Goal: Information Seeking & Learning: Learn about a topic

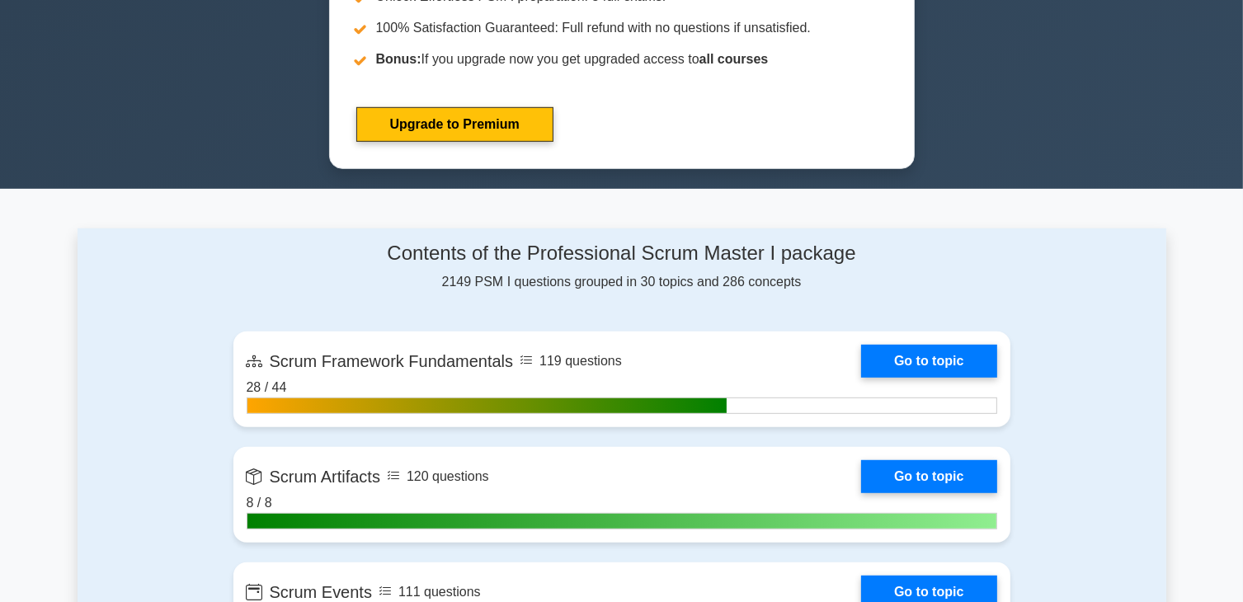
scroll to position [907, 0]
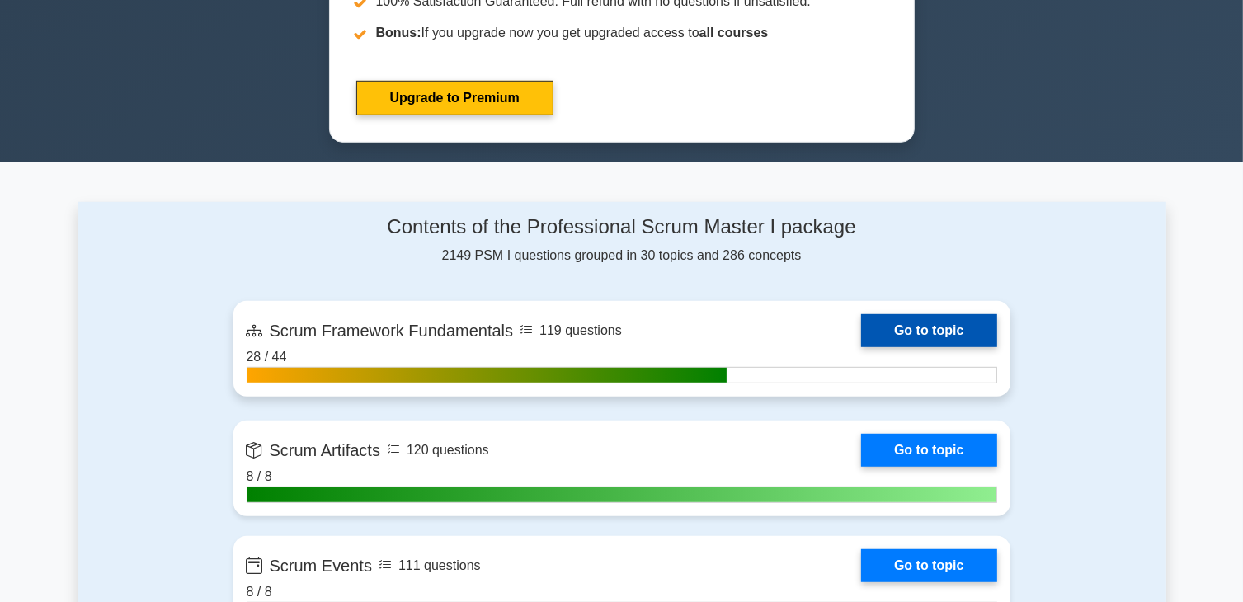
click at [911, 332] on link "Go to topic" at bounding box center [928, 330] width 135 height 33
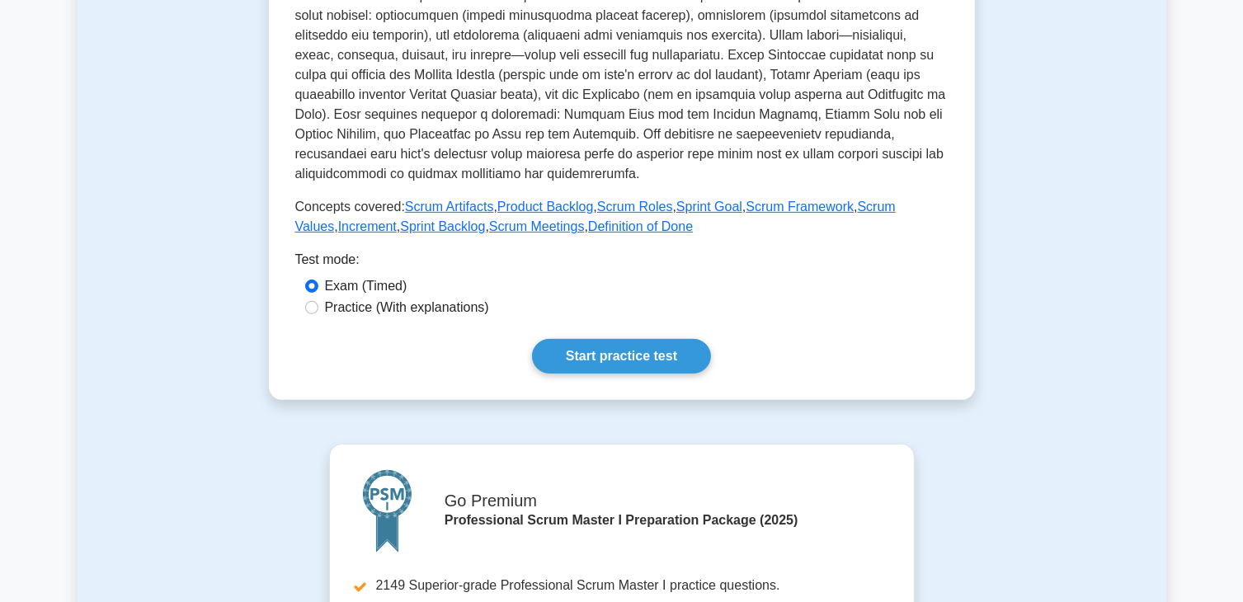
scroll to position [577, 0]
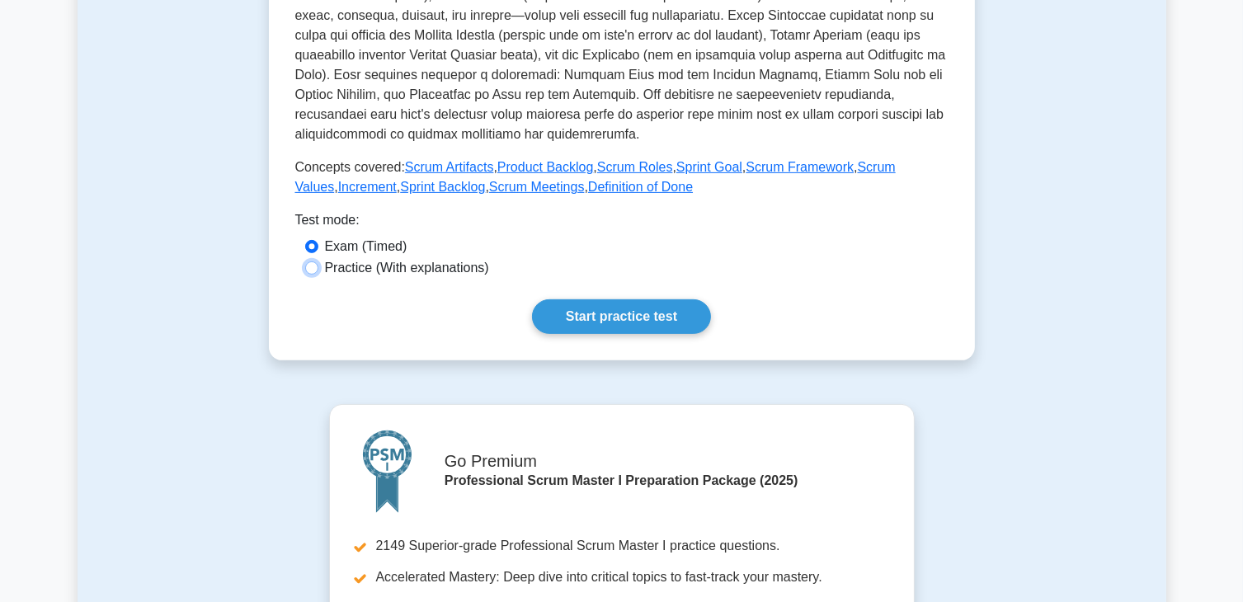
click at [313, 270] on input "Practice (With explanations)" at bounding box center [311, 268] width 13 height 13
radio input "true"
click at [657, 313] on link "Start practice test" at bounding box center [621, 316] width 179 height 35
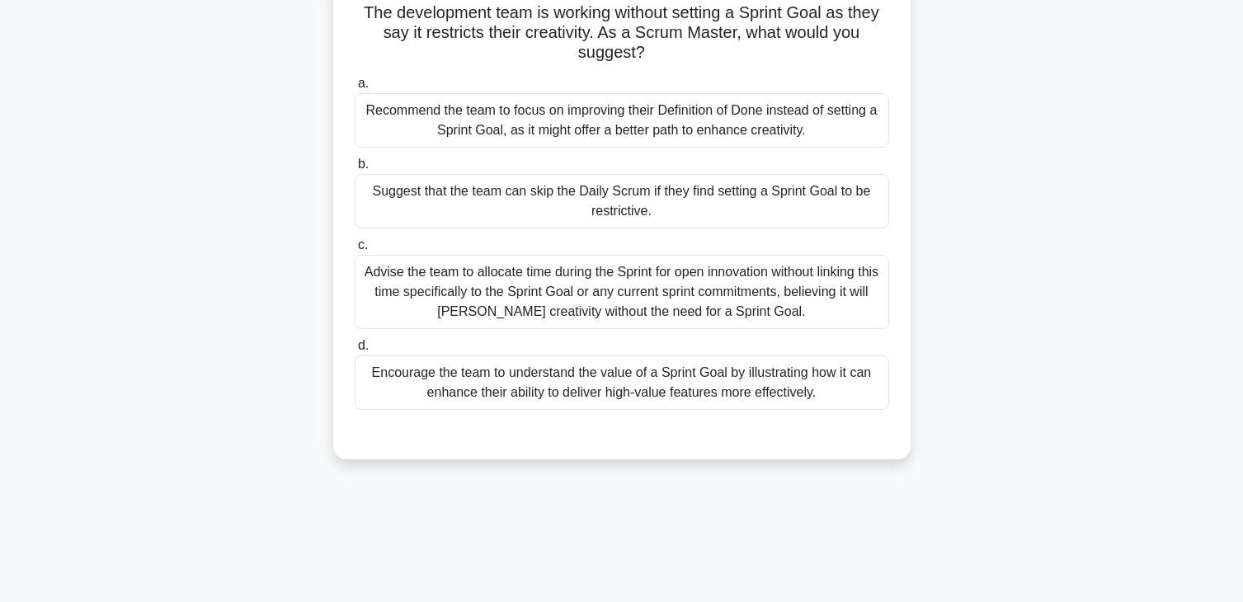
scroll to position [165, 0]
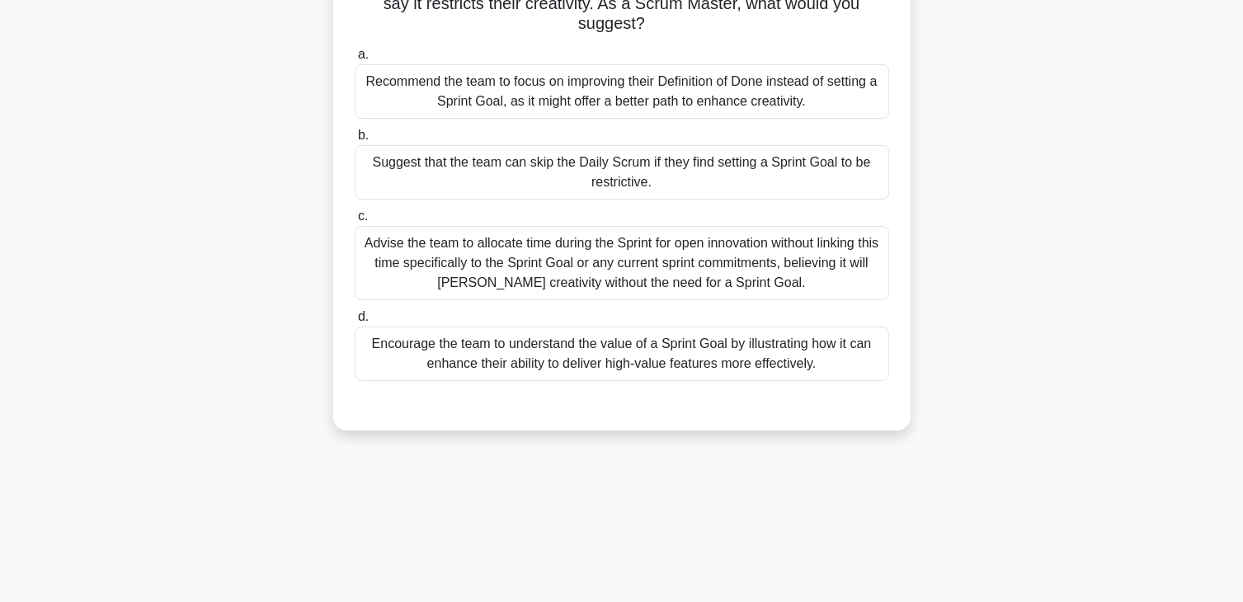
click at [740, 341] on div "Encourage the team to understand the value of a Sprint Goal by illustrating how…" at bounding box center [622, 354] width 535 height 54
click at [355, 323] on input "d. Encourage the team to understand the value of a Sprint Goal by illustrating …" at bounding box center [355, 317] width 0 height 11
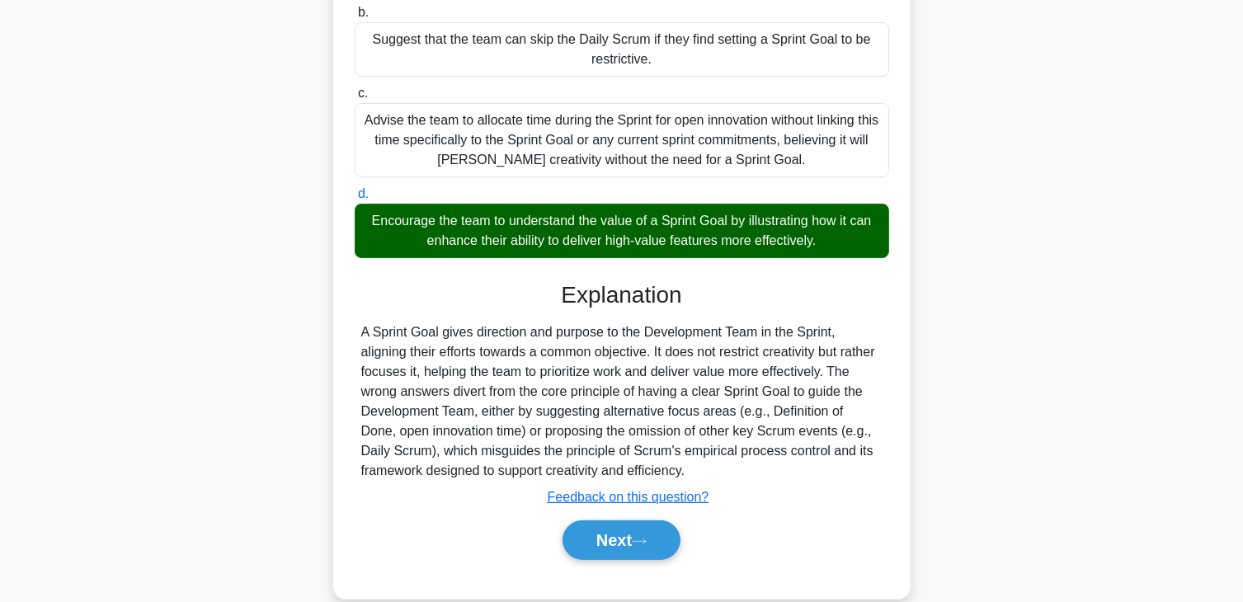
scroll to position [295, 0]
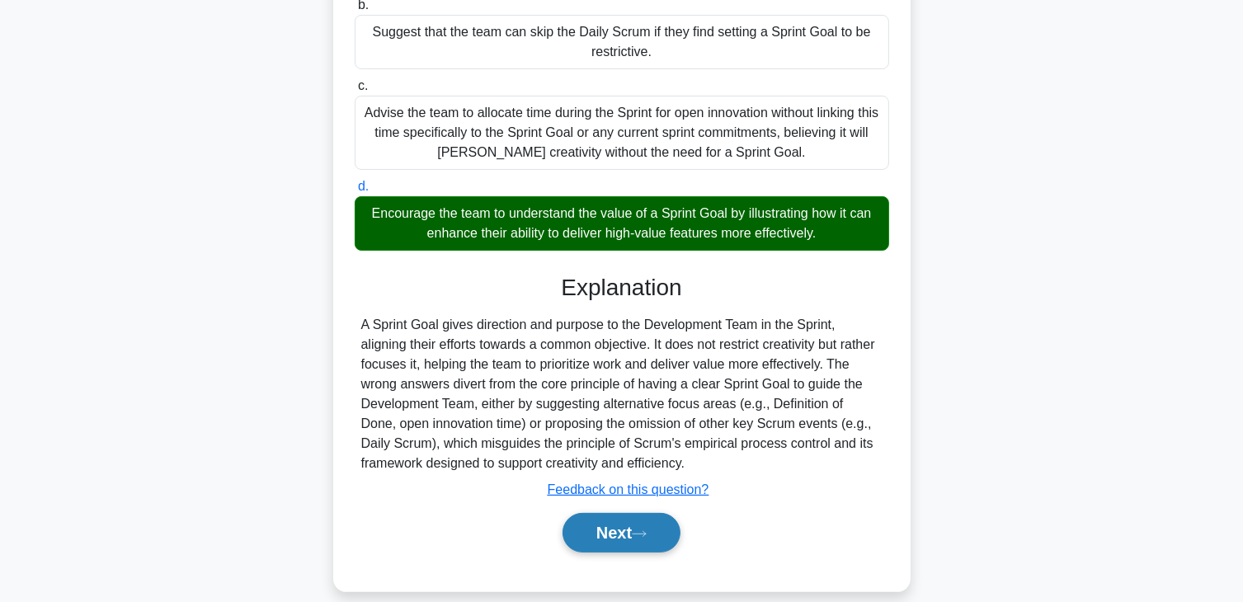
click at [640, 530] on icon at bounding box center [639, 534] width 15 height 9
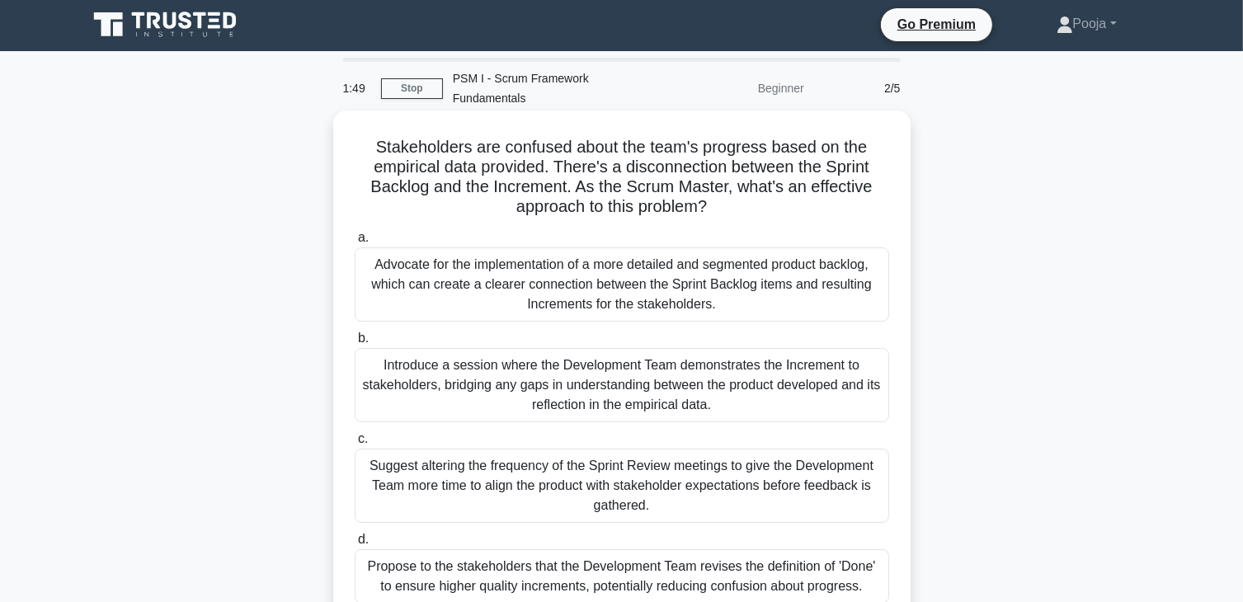
scroll to position [0, 0]
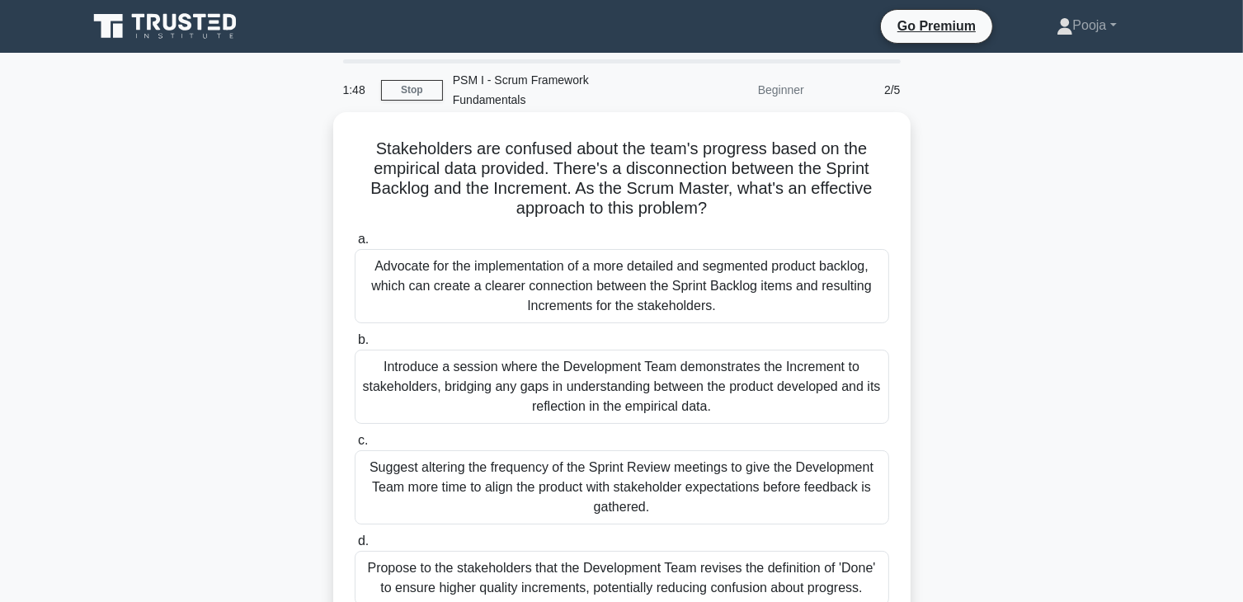
click at [476, 365] on div "Introduce a session where the Development Team demonstrates the Increment to st…" at bounding box center [622, 387] width 535 height 74
click at [355, 346] on input "b. Introduce a session where the Development Team demonstrates the Increment to…" at bounding box center [355, 340] width 0 height 11
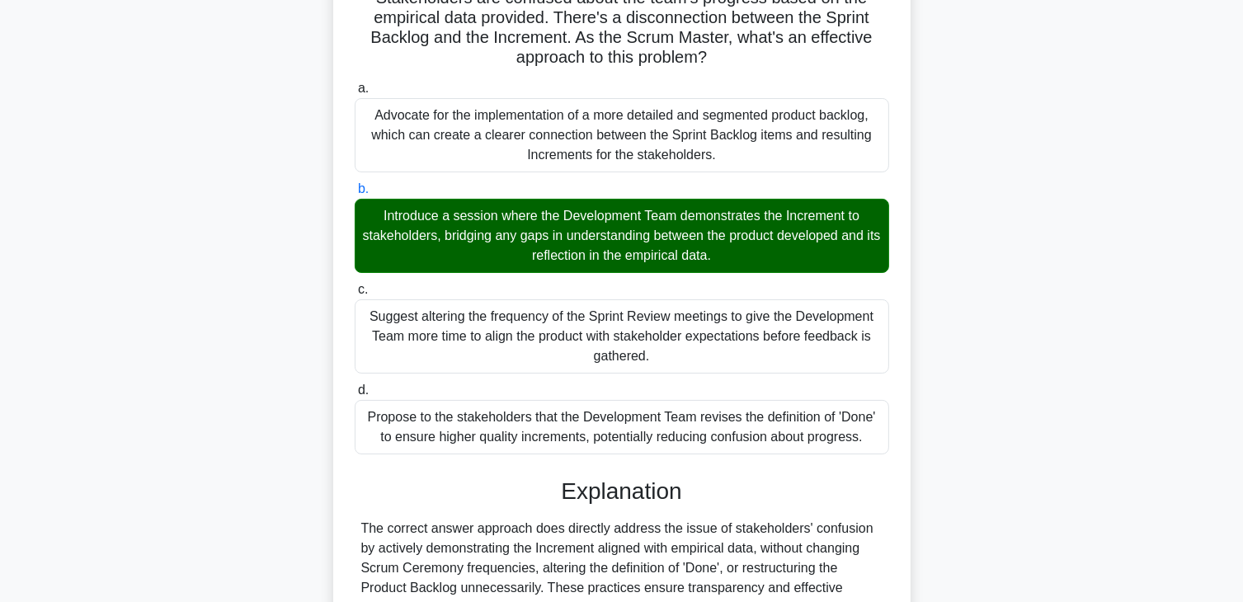
scroll to position [315, 0]
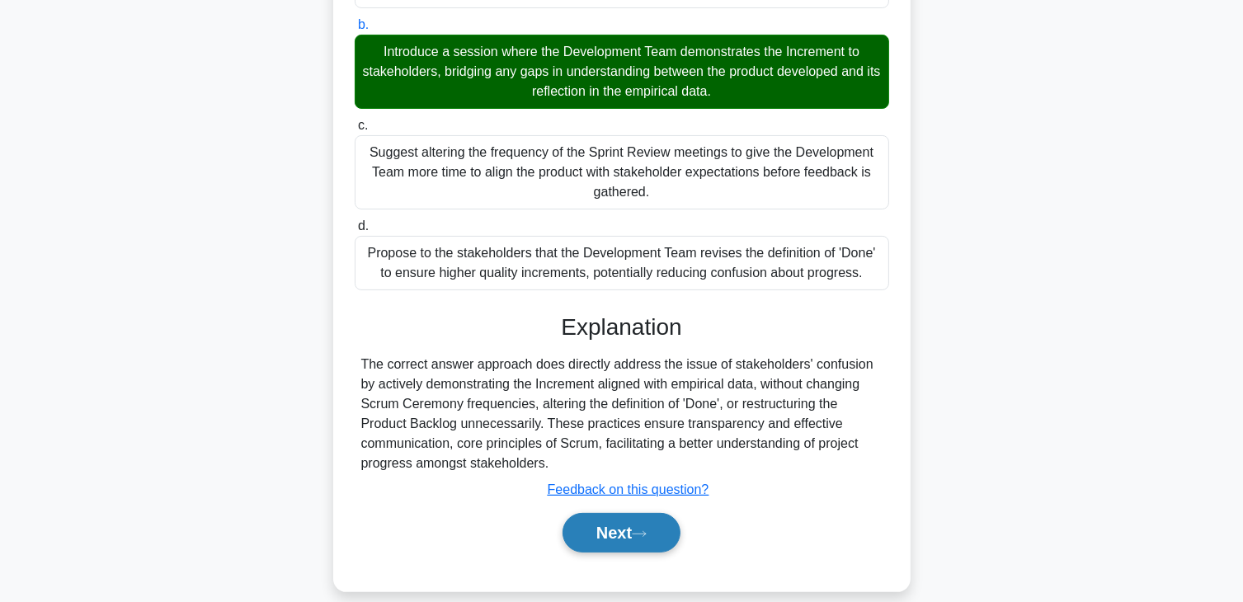
click at [642, 513] on button "Next" at bounding box center [622, 533] width 118 height 40
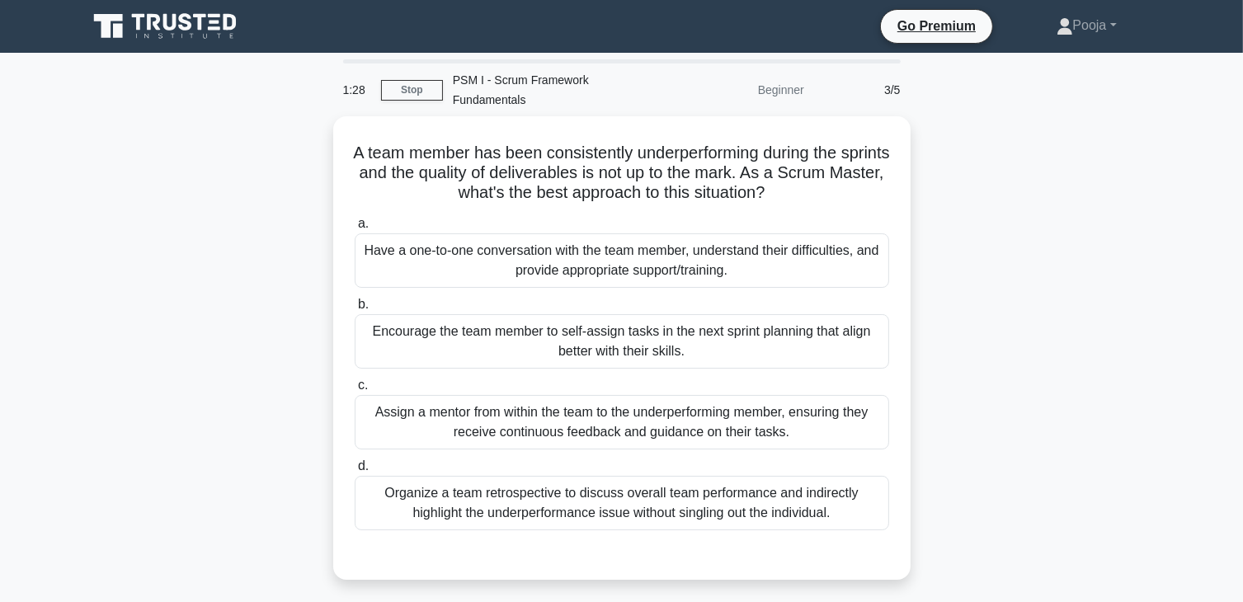
scroll to position [0, 0]
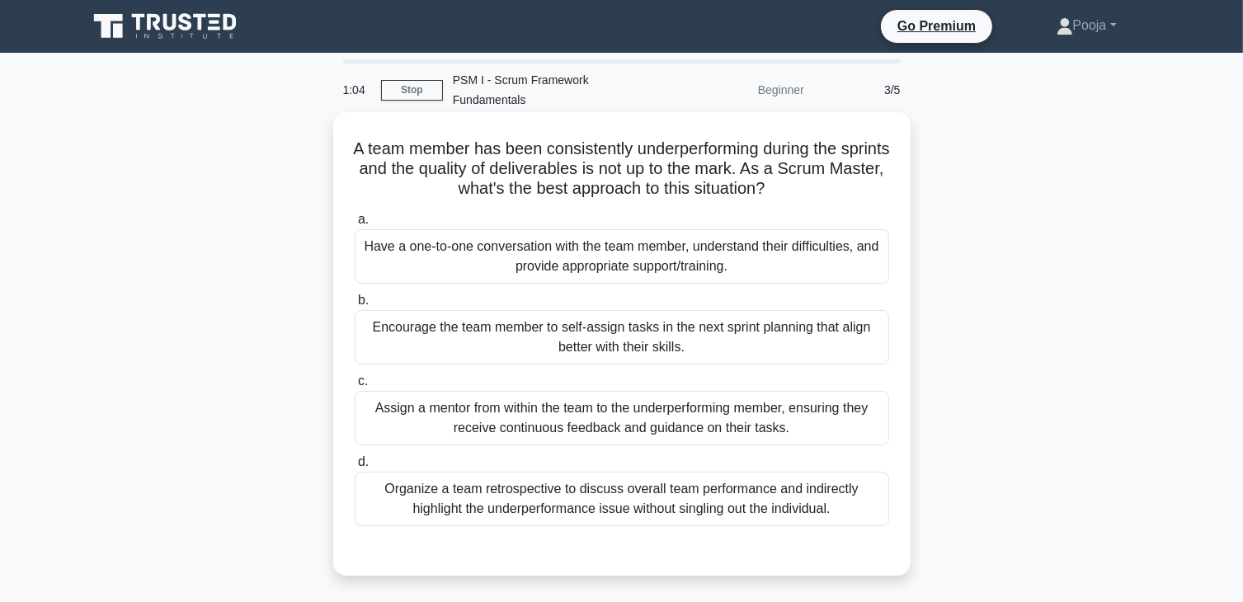
click at [685, 250] on div "Have a one-to-one conversation with the team member, understand their difficult…" at bounding box center [622, 256] width 535 height 54
click at [355, 225] on input "a. Have a one-to-one conversation with the team member, understand their diffic…" at bounding box center [355, 219] width 0 height 11
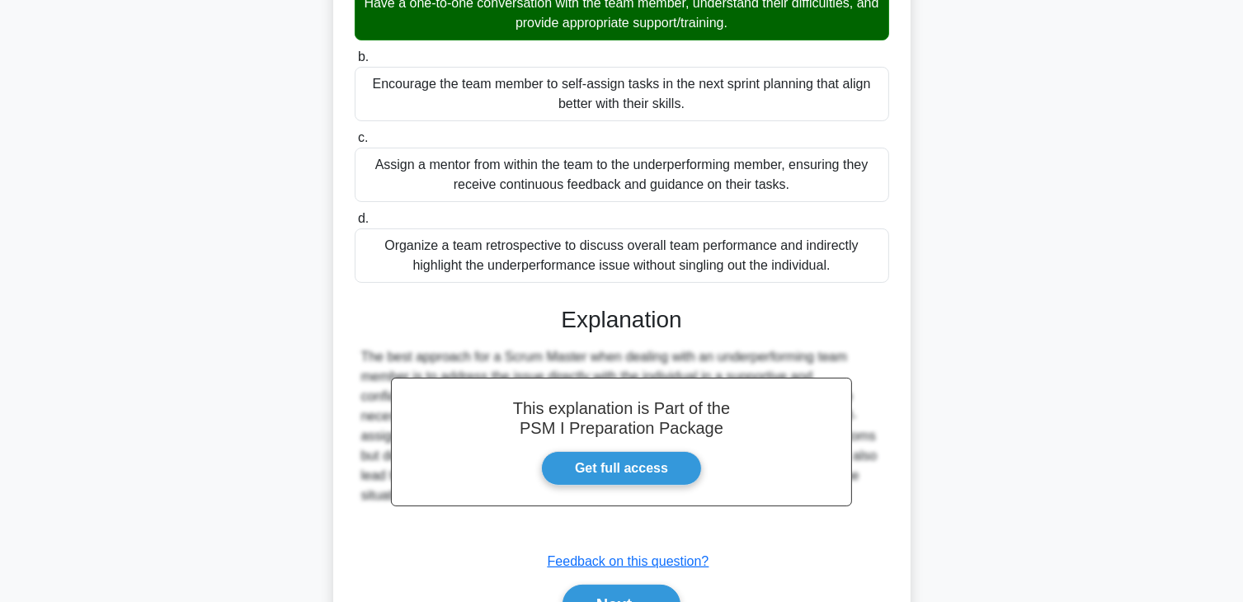
scroll to position [315, 0]
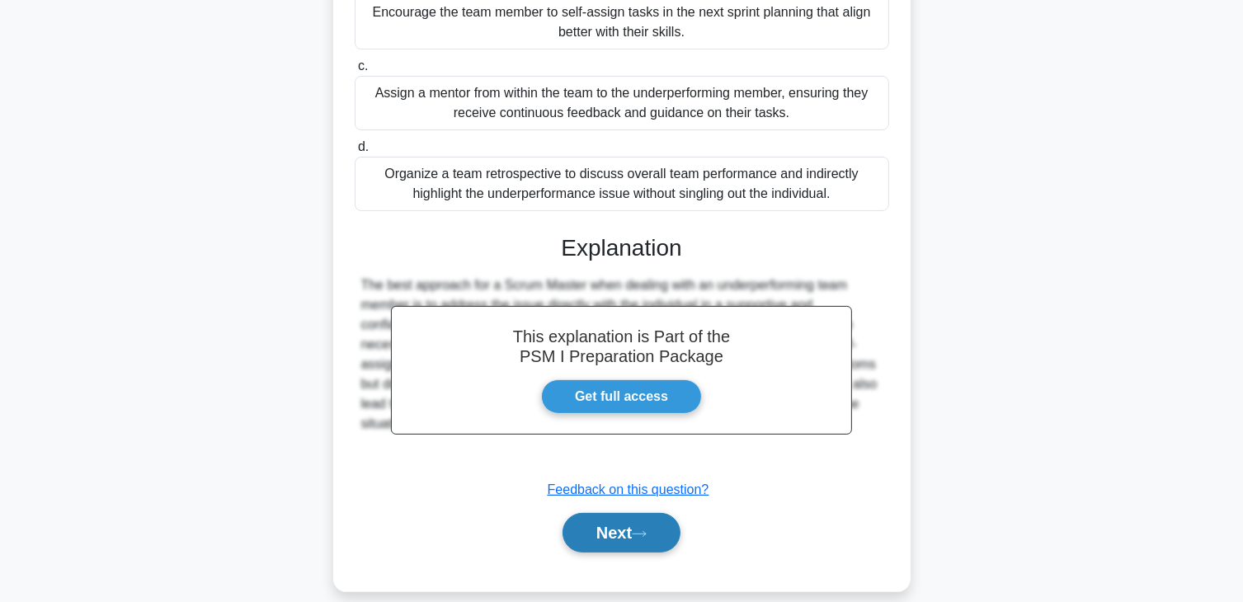
click at [617, 513] on button "Next" at bounding box center [622, 533] width 118 height 40
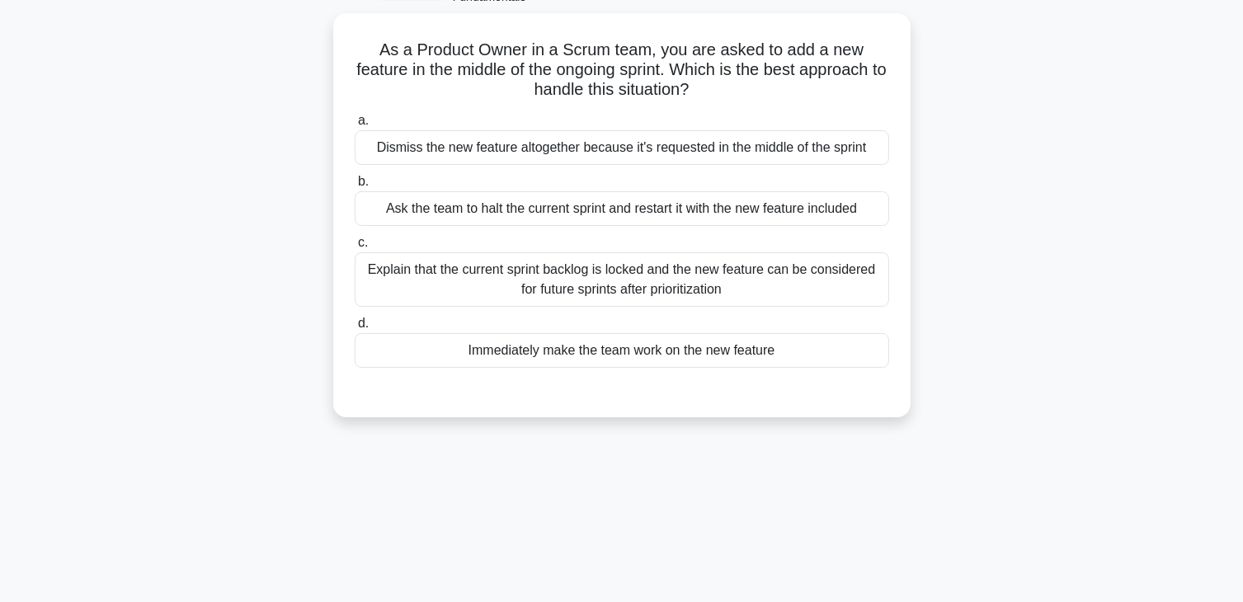
scroll to position [0, 0]
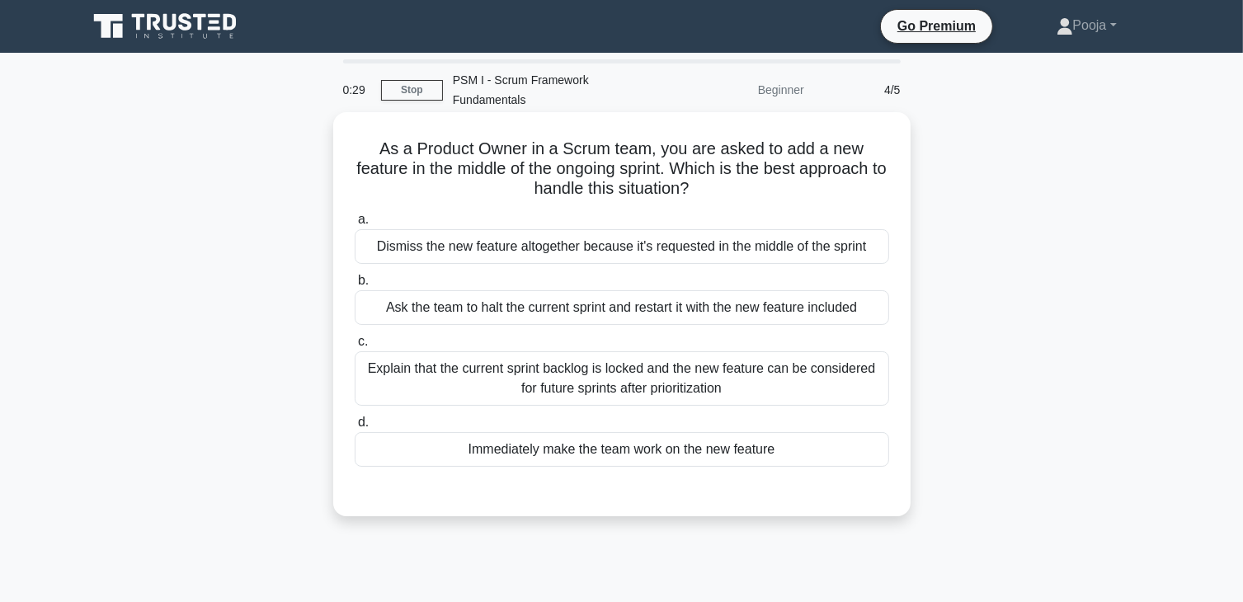
click at [625, 363] on div "Explain that the current sprint backlog is locked and the new feature can be co…" at bounding box center [622, 378] width 535 height 54
click at [355, 347] on input "c. Explain that the current sprint backlog is locked and the new feature can be…" at bounding box center [355, 342] width 0 height 11
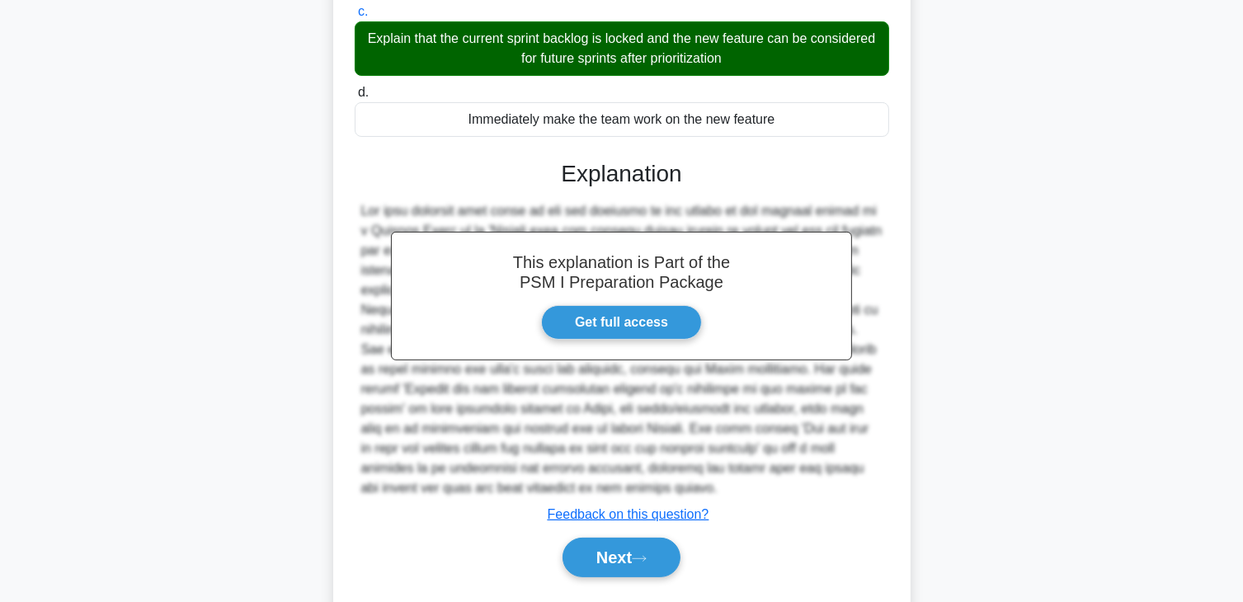
scroll to position [355, 0]
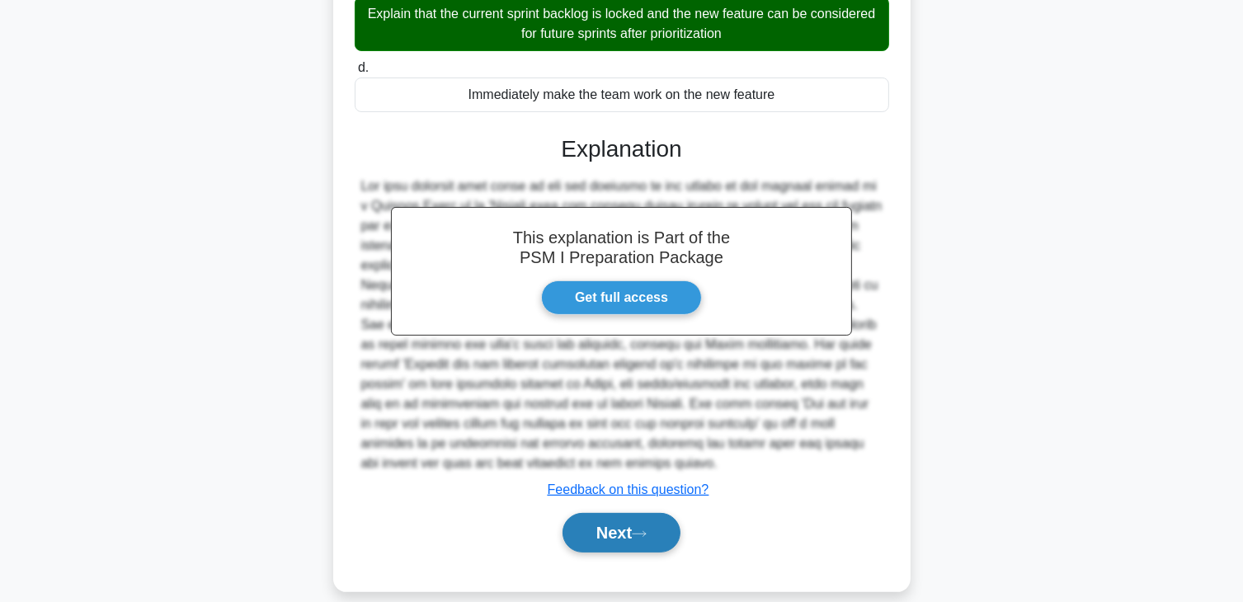
click at [581, 513] on button "Next" at bounding box center [622, 533] width 118 height 40
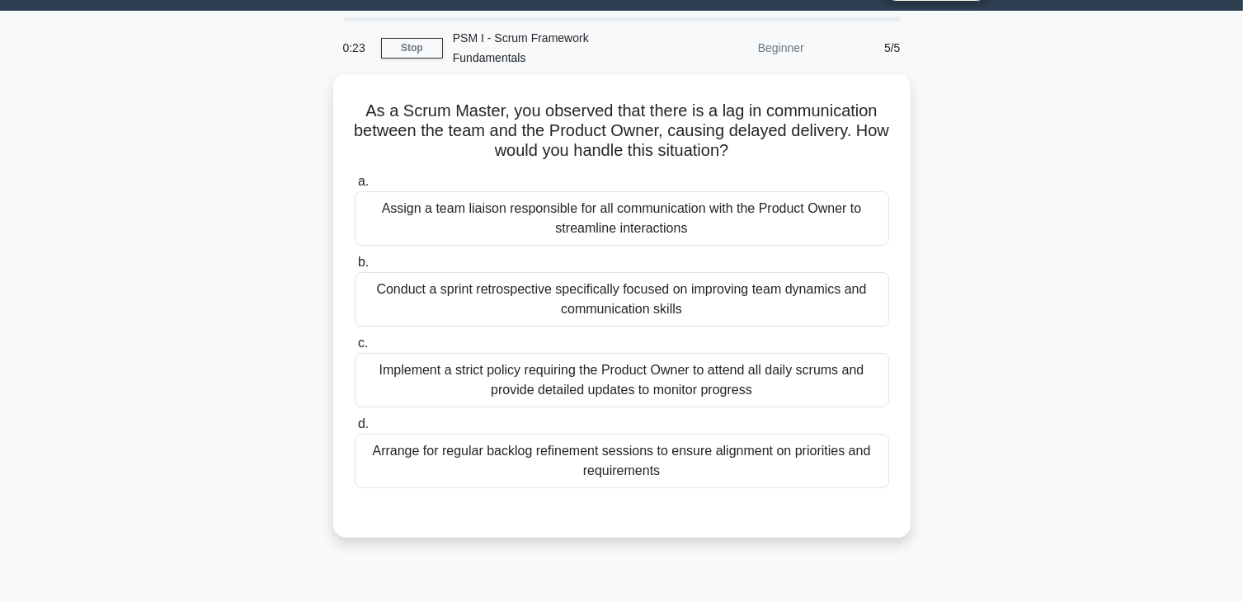
scroll to position [0, 0]
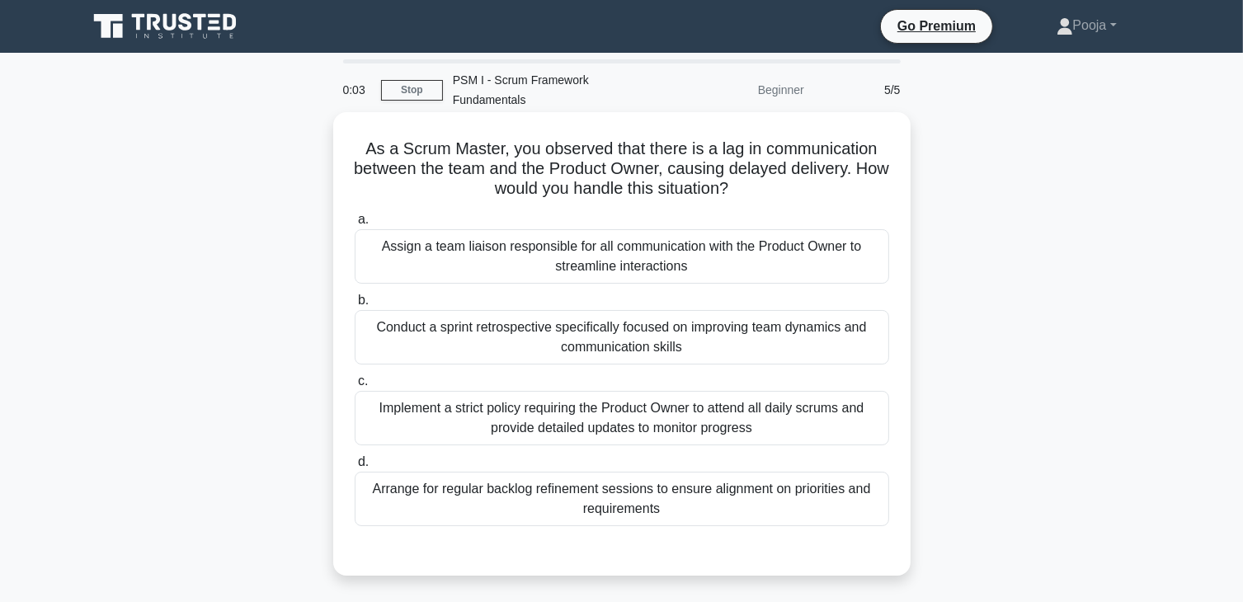
click at [654, 394] on div "Implement a strict policy requiring the Product Owner to attend all daily scrum…" at bounding box center [622, 418] width 535 height 54
click at [355, 387] on input "c. Implement a strict policy requiring the Product Owner to attend all daily sc…" at bounding box center [355, 381] width 0 height 11
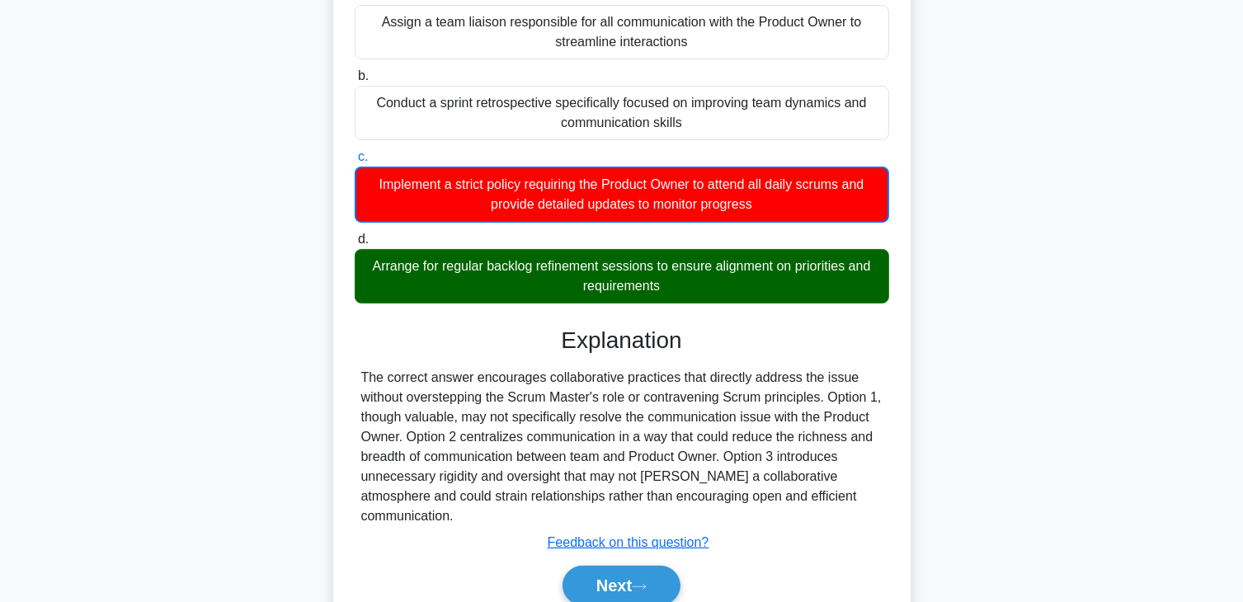
scroll to position [290, 0]
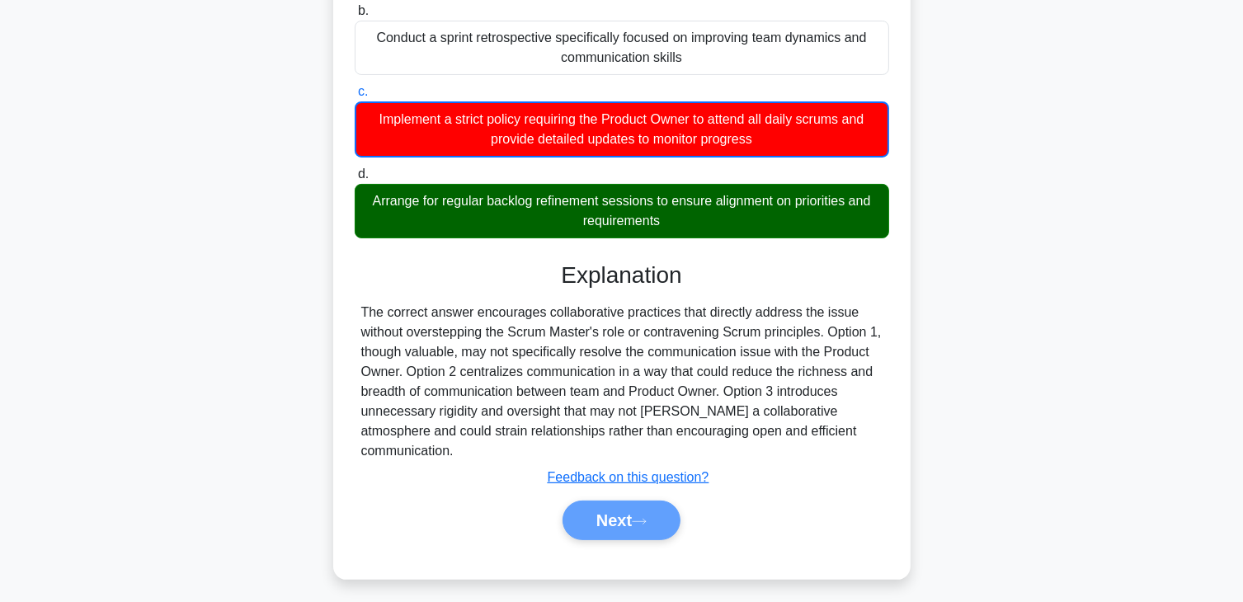
click at [617, 502] on div "Next" at bounding box center [621, 521] width 541 height 40
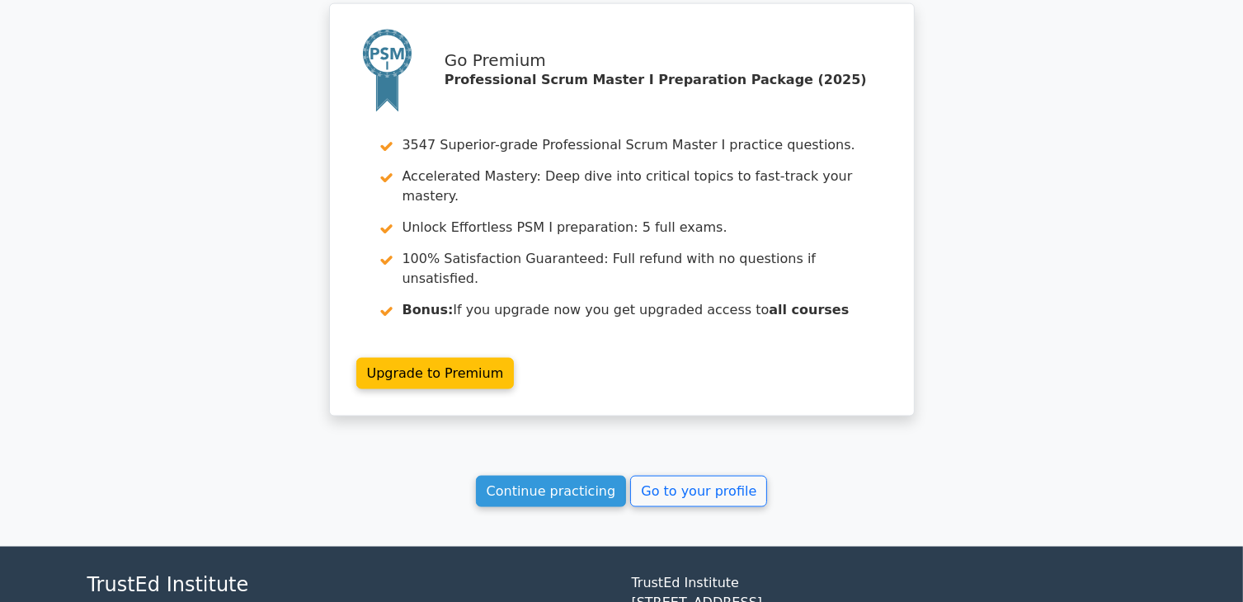
scroll to position [2346, 0]
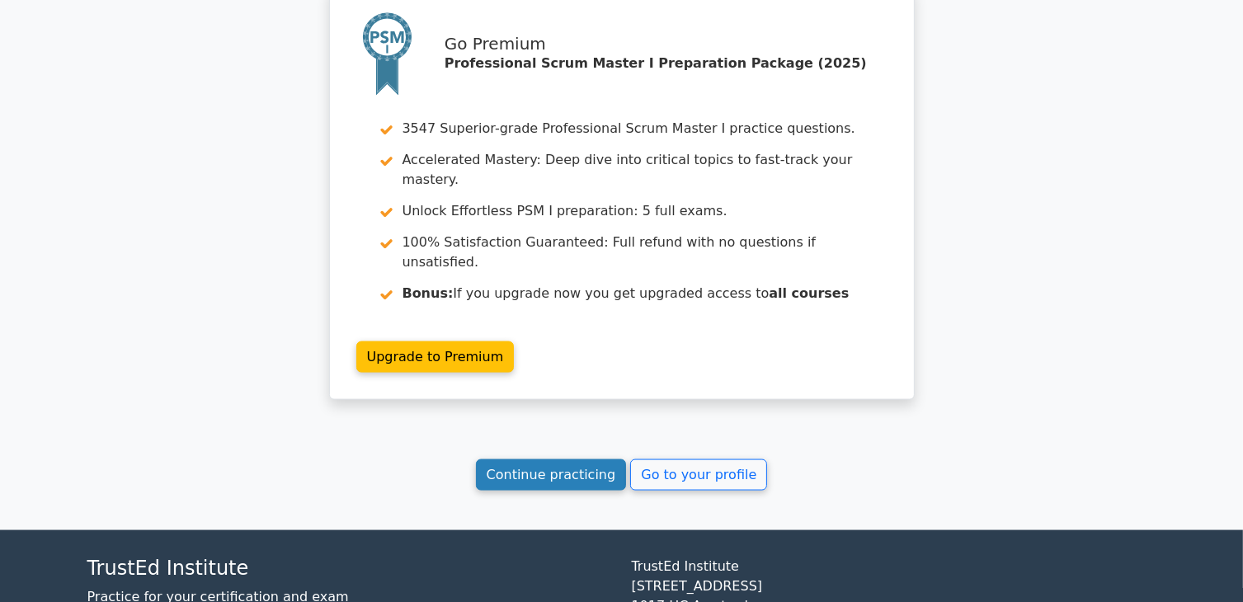
click at [539, 459] on link "Continue practicing" at bounding box center [551, 474] width 151 height 31
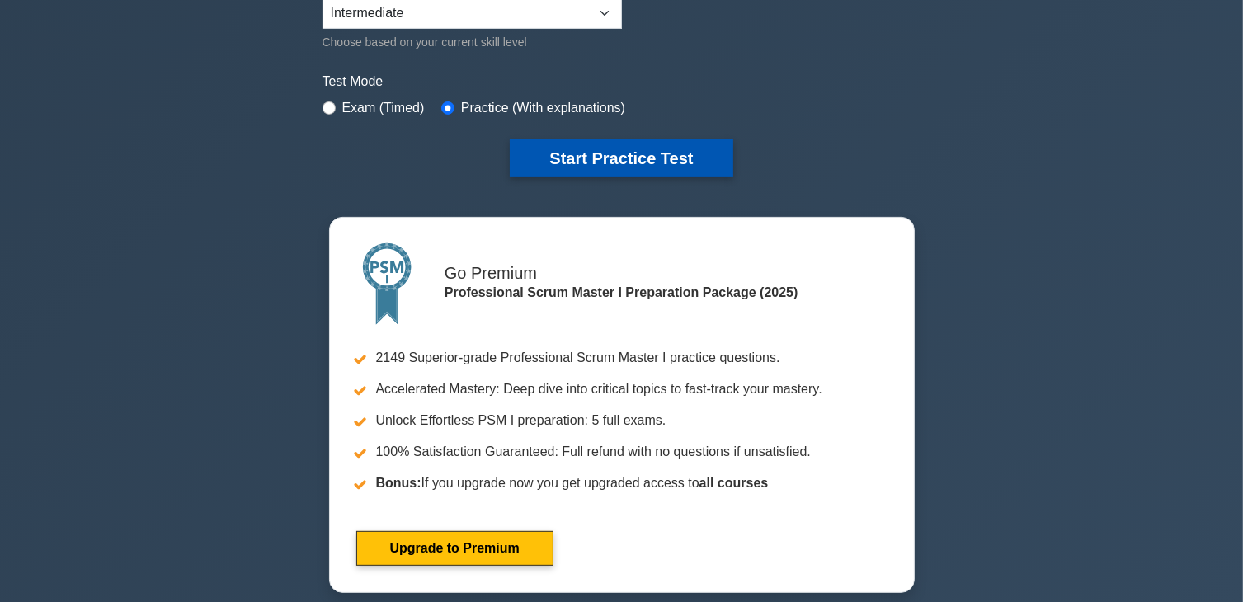
scroll to position [495, 0]
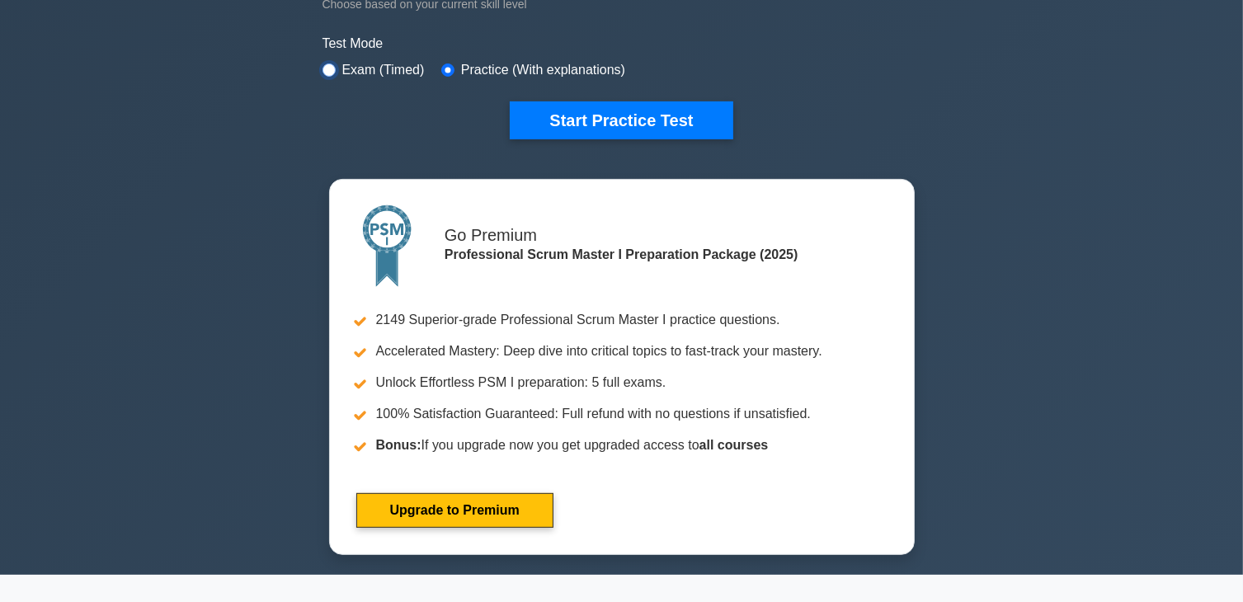
click at [327, 67] on input "radio" at bounding box center [329, 70] width 13 height 13
radio input "true"
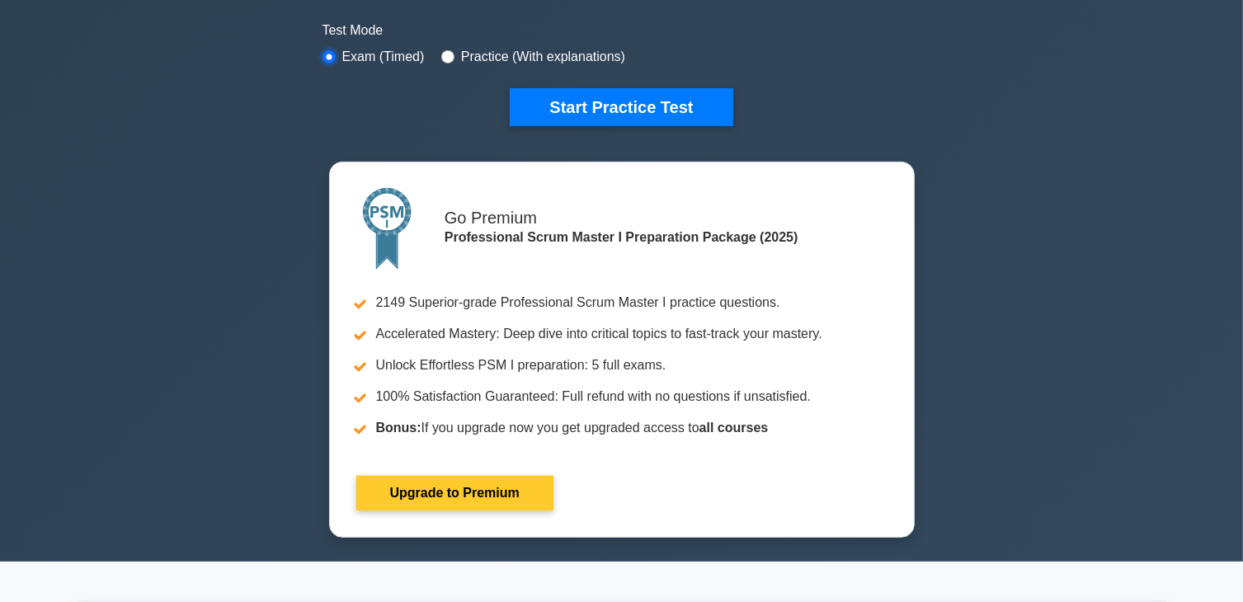
scroll to position [742, 0]
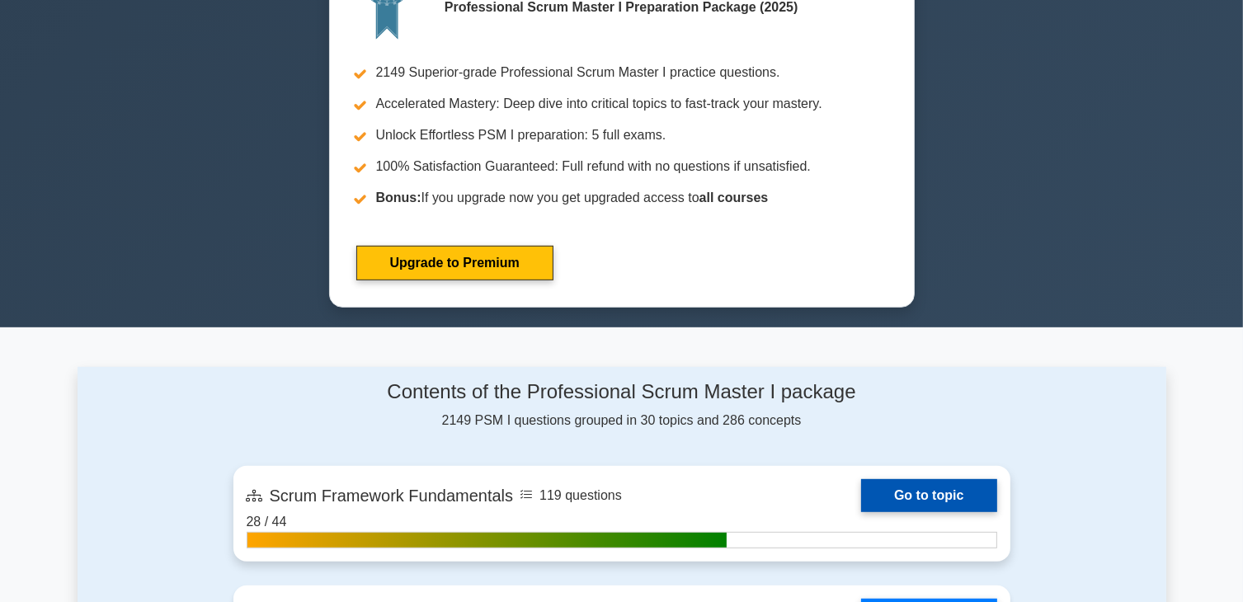
click at [907, 487] on link "Go to topic" at bounding box center [928, 495] width 135 height 33
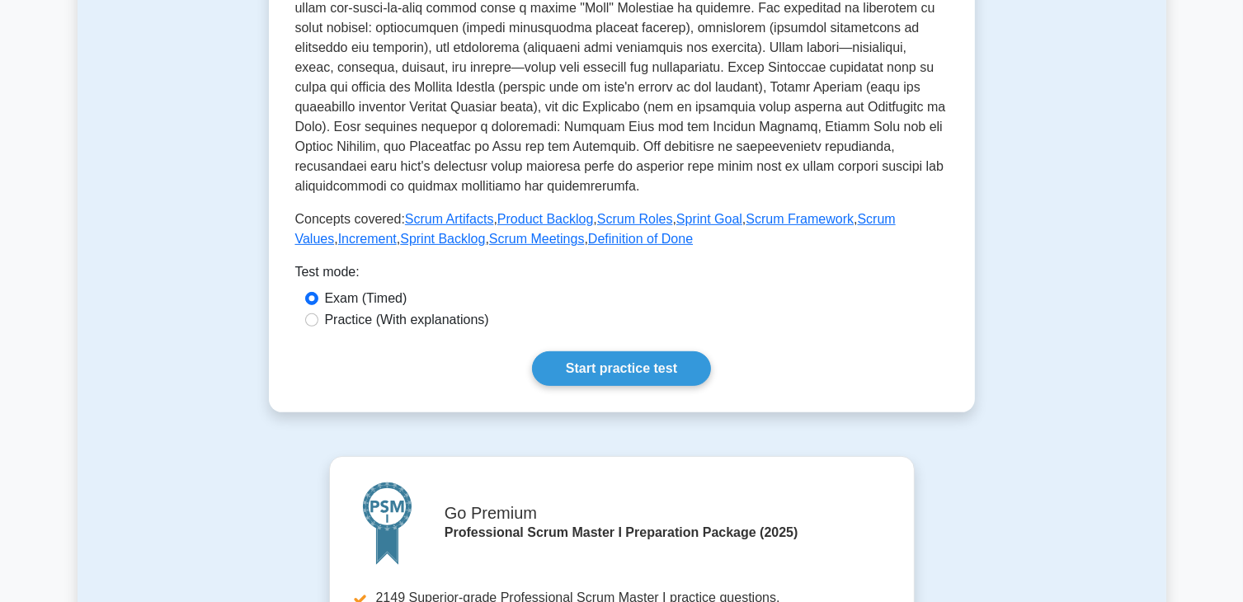
scroll to position [660, 0]
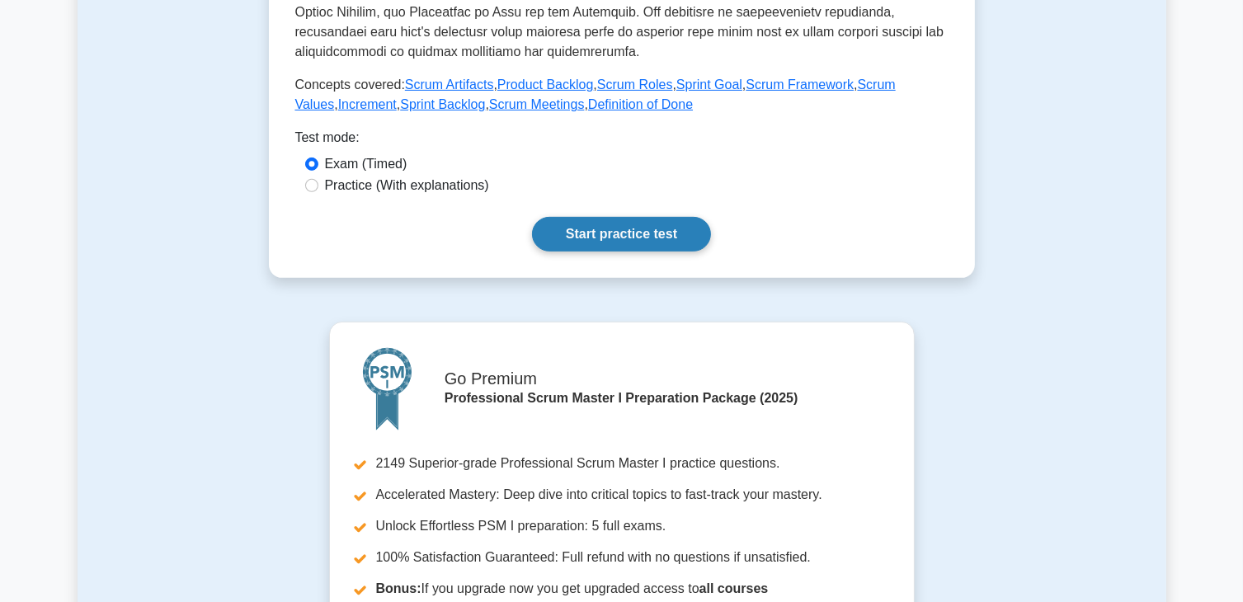
click at [607, 232] on link "Start practice test" at bounding box center [621, 234] width 179 height 35
